Goal: Browse casually

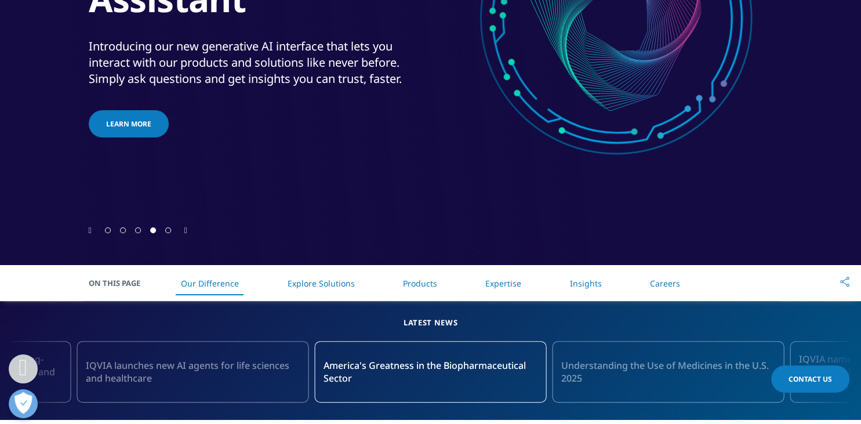
scroll to position [370, 0]
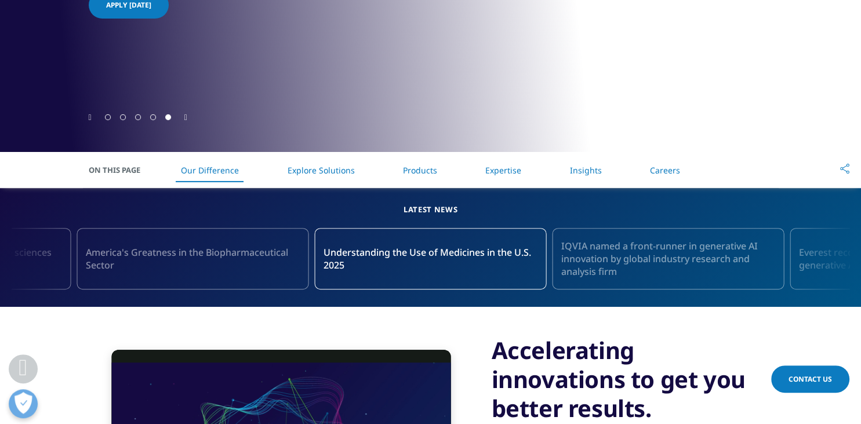
scroll to position [370, 0]
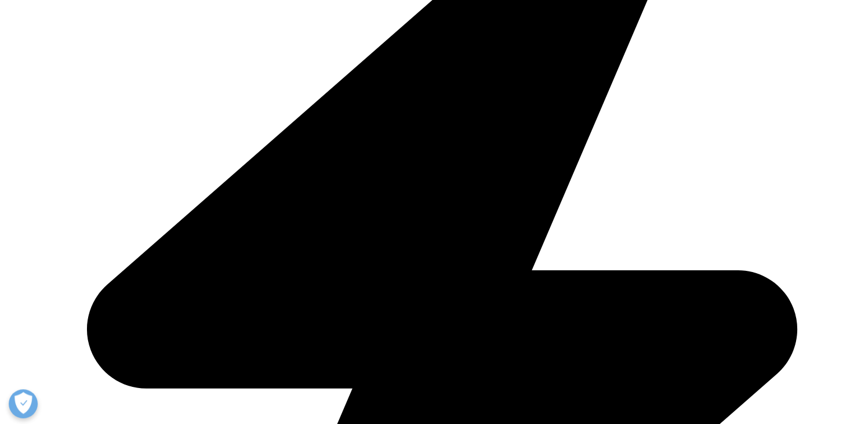
scroll to position [370, 0]
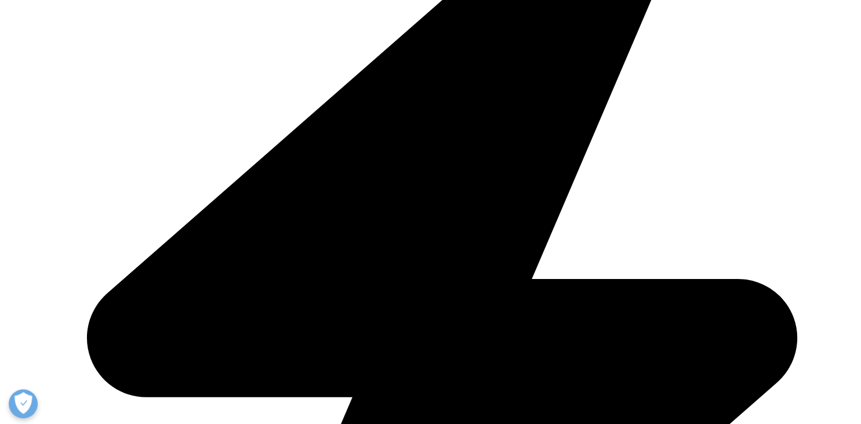
scroll to position [370, 0]
